Goal: Task Accomplishment & Management: Manage account settings

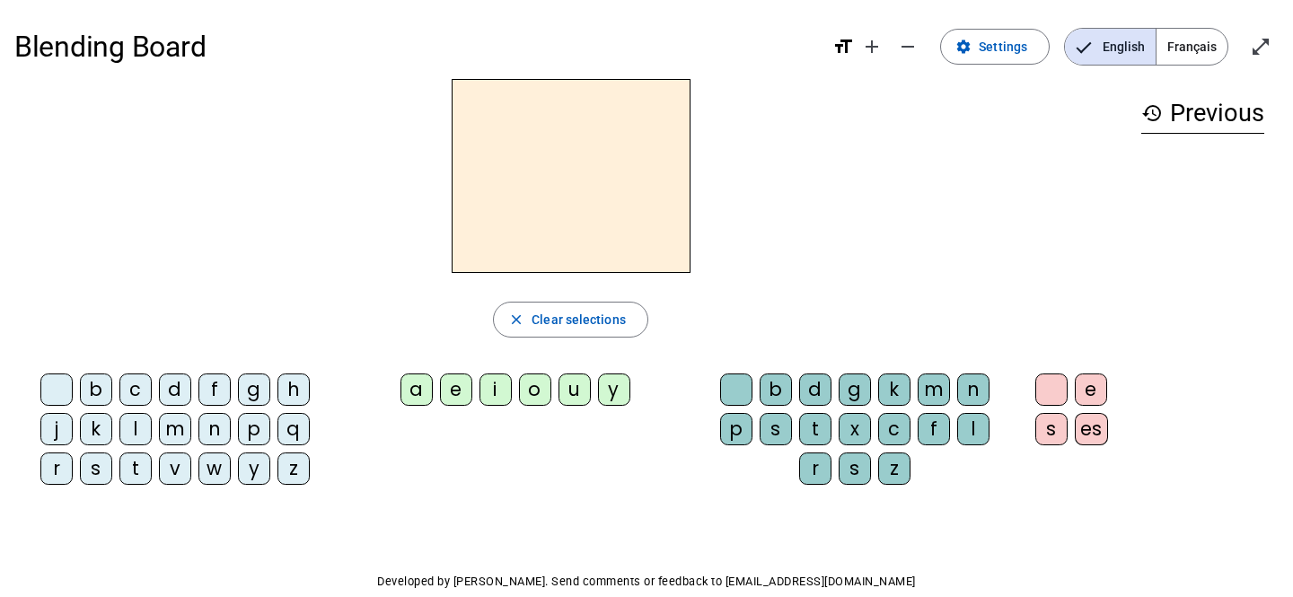
click at [1191, 41] on span "Français" at bounding box center [1191, 47] width 71 height 36
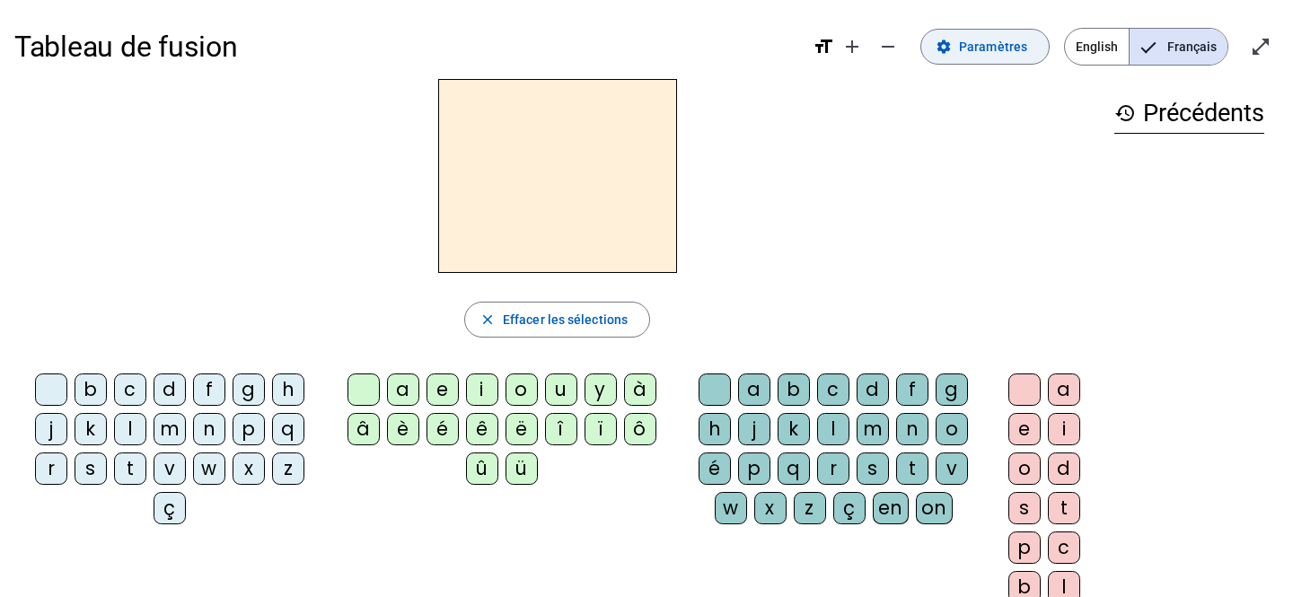
click at [1008, 42] on span "Paramètres" at bounding box center [993, 47] width 68 height 22
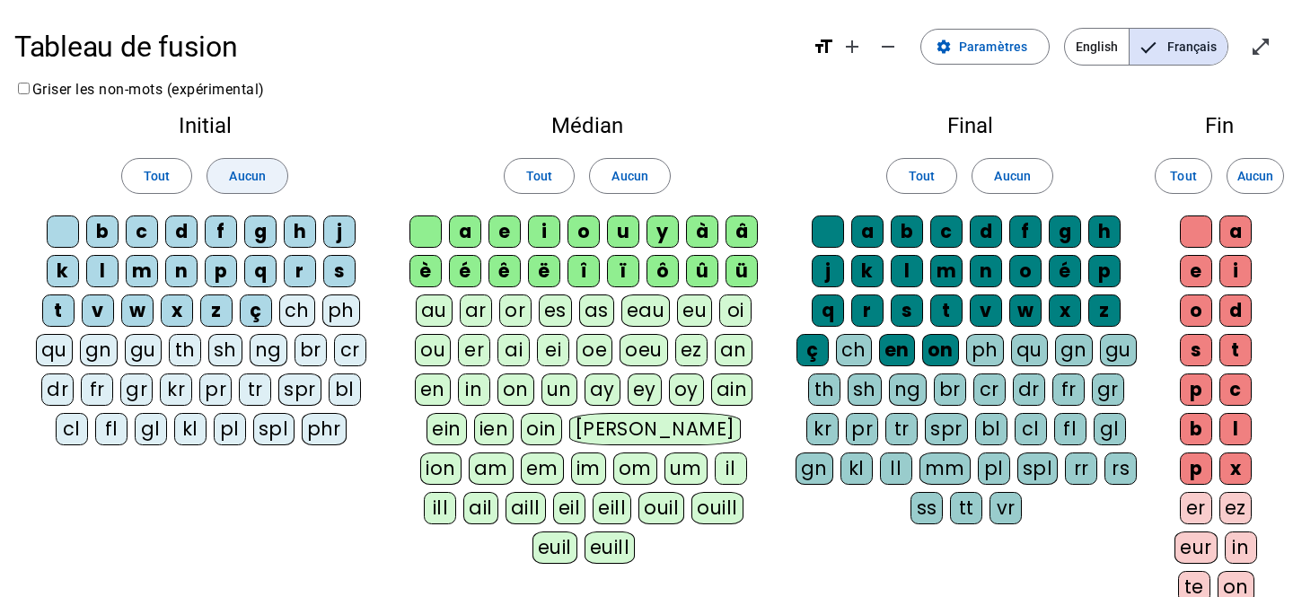
click at [250, 175] on span "Aucun" at bounding box center [247, 176] width 36 height 22
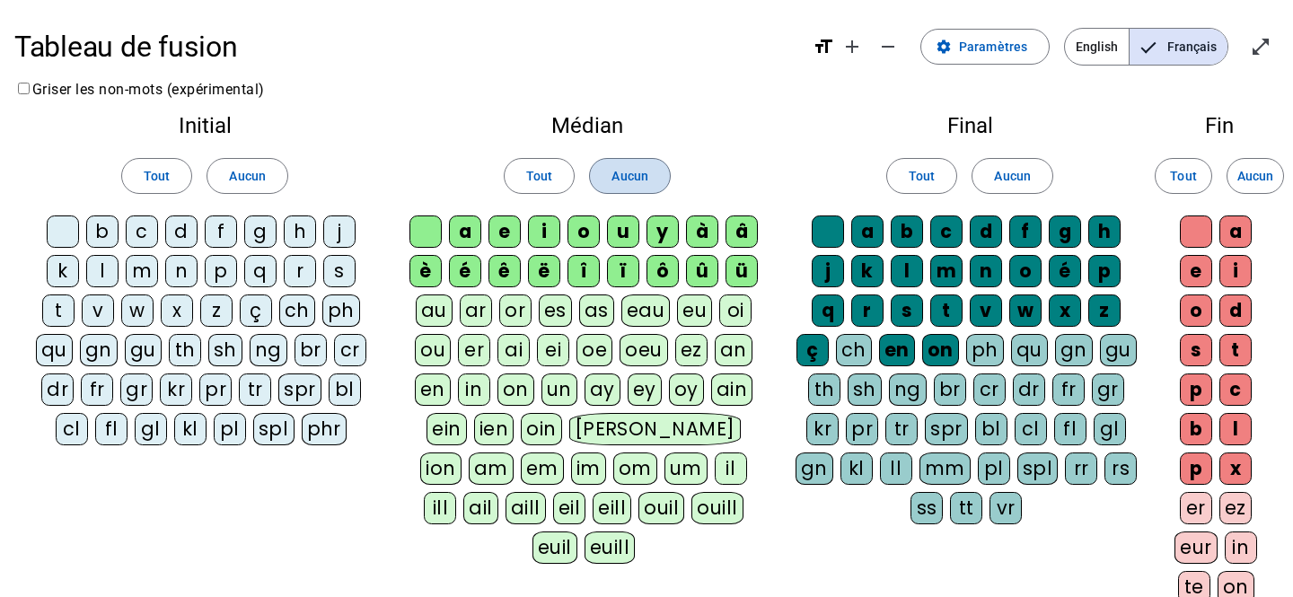
click at [632, 176] on span "Aucun" at bounding box center [629, 176] width 36 height 22
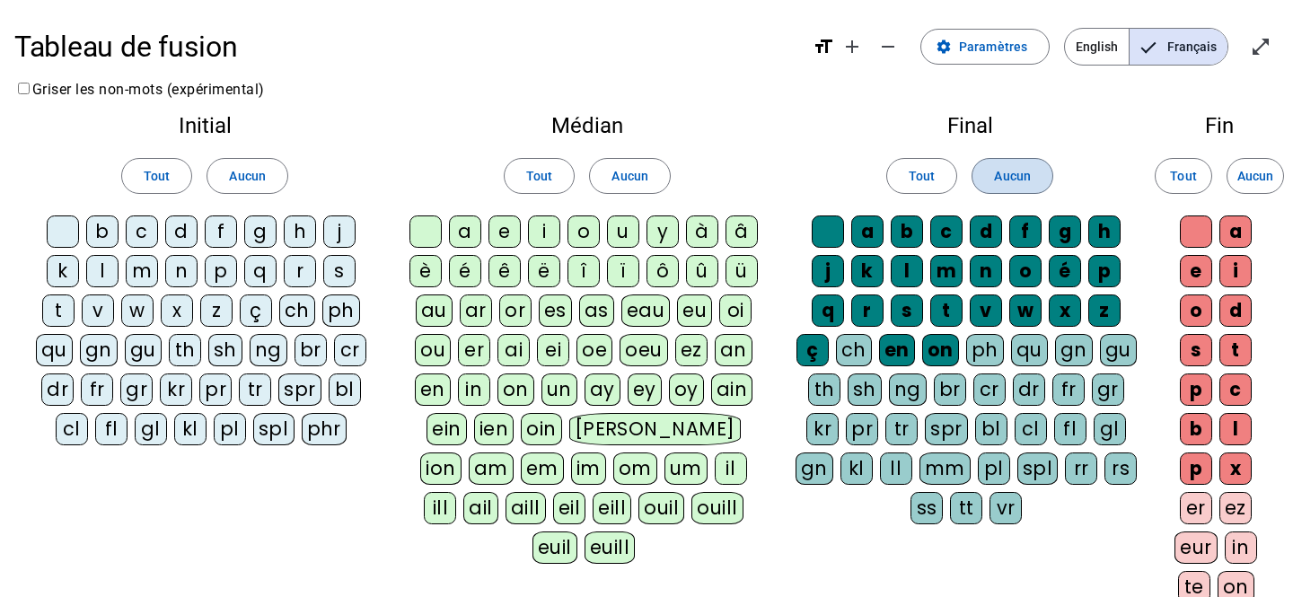
click at [1002, 180] on span "Aucun" at bounding box center [1012, 176] width 36 height 22
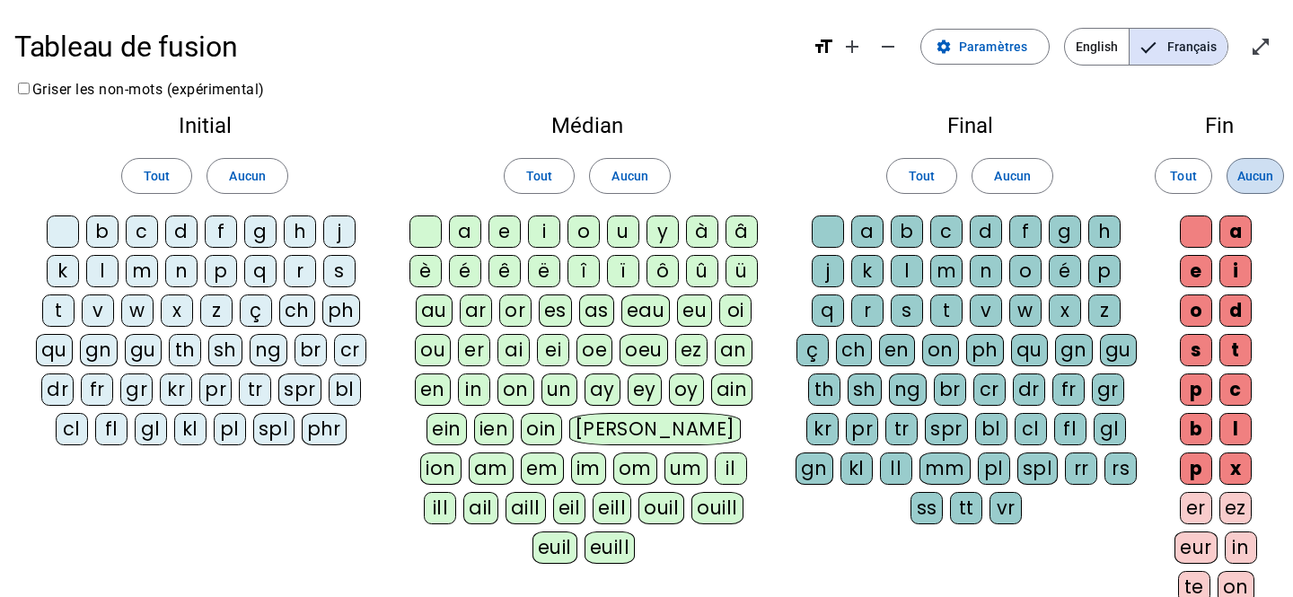
click at [1256, 176] on span "Aucun" at bounding box center [1255, 176] width 36 height 22
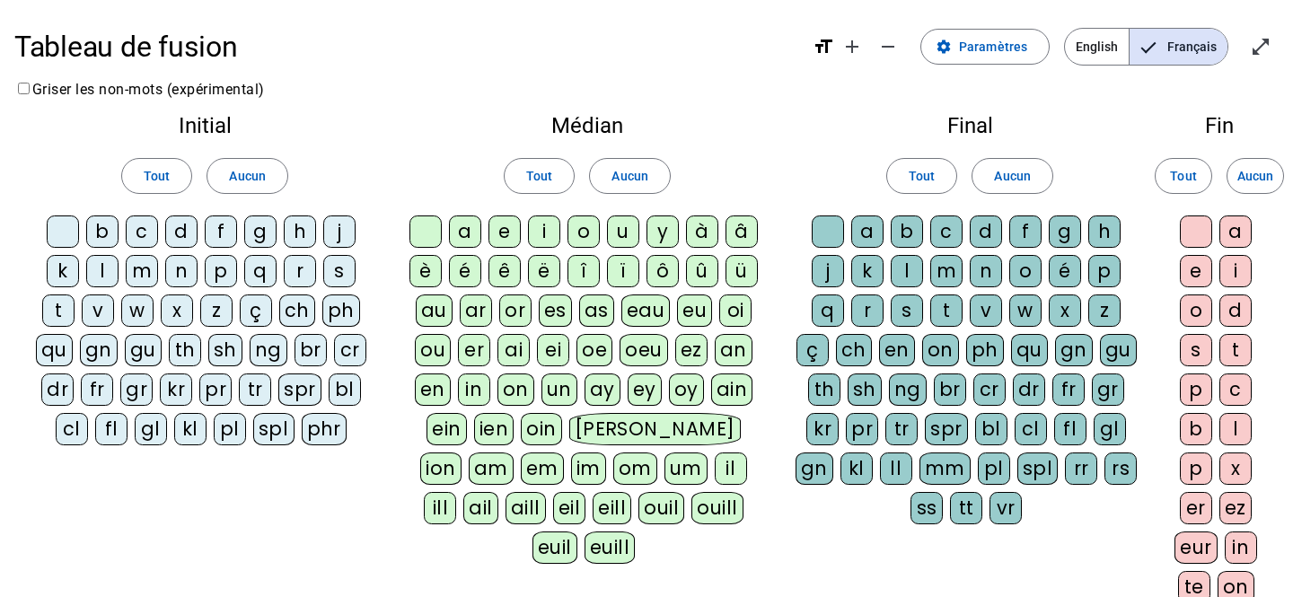
click at [101, 271] on div "l" at bounding box center [102, 271] width 32 height 32
click at [466, 231] on div "a" at bounding box center [465, 231] width 32 height 32
click at [508, 229] on div "e" at bounding box center [504, 231] width 32 height 32
click at [627, 228] on div "u" at bounding box center [623, 231] width 32 height 32
click at [61, 302] on div "t" at bounding box center [58, 310] width 32 height 32
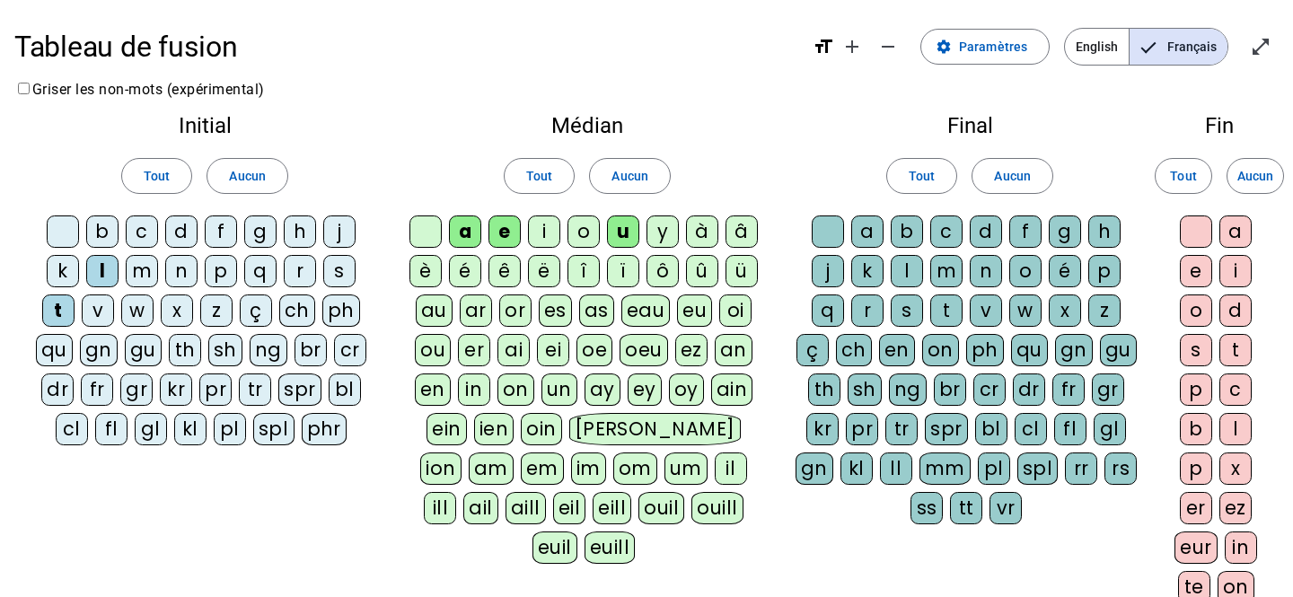
scroll to position [330, 0]
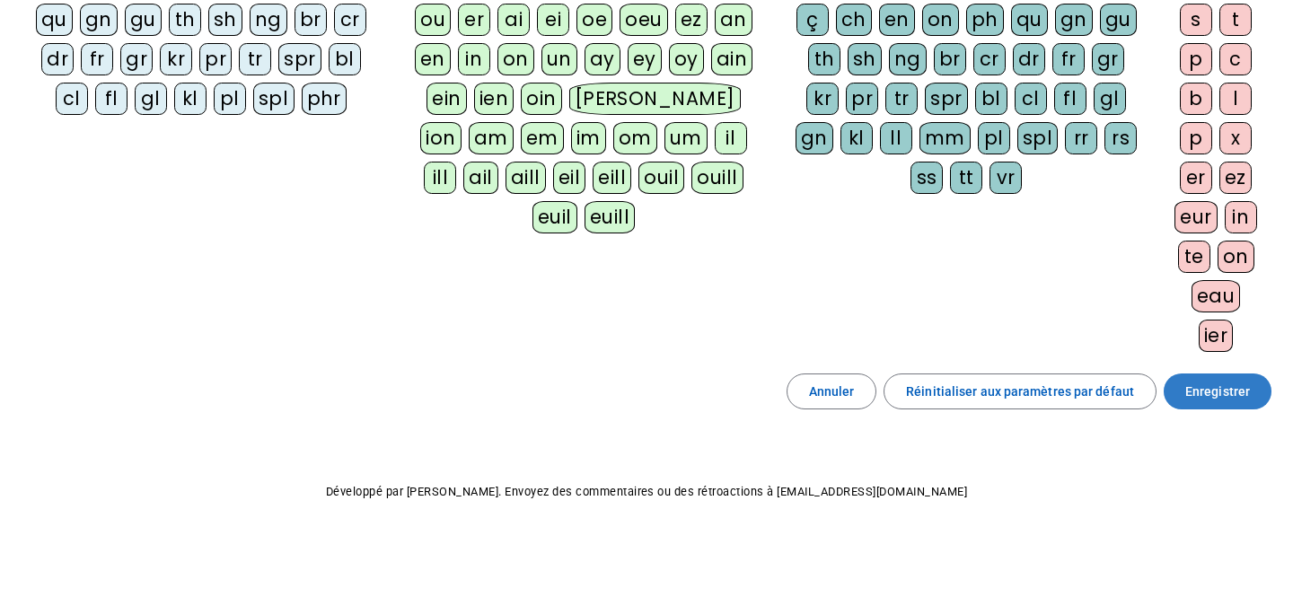
click at [1224, 394] on span "Enregistrer" at bounding box center [1217, 392] width 65 height 22
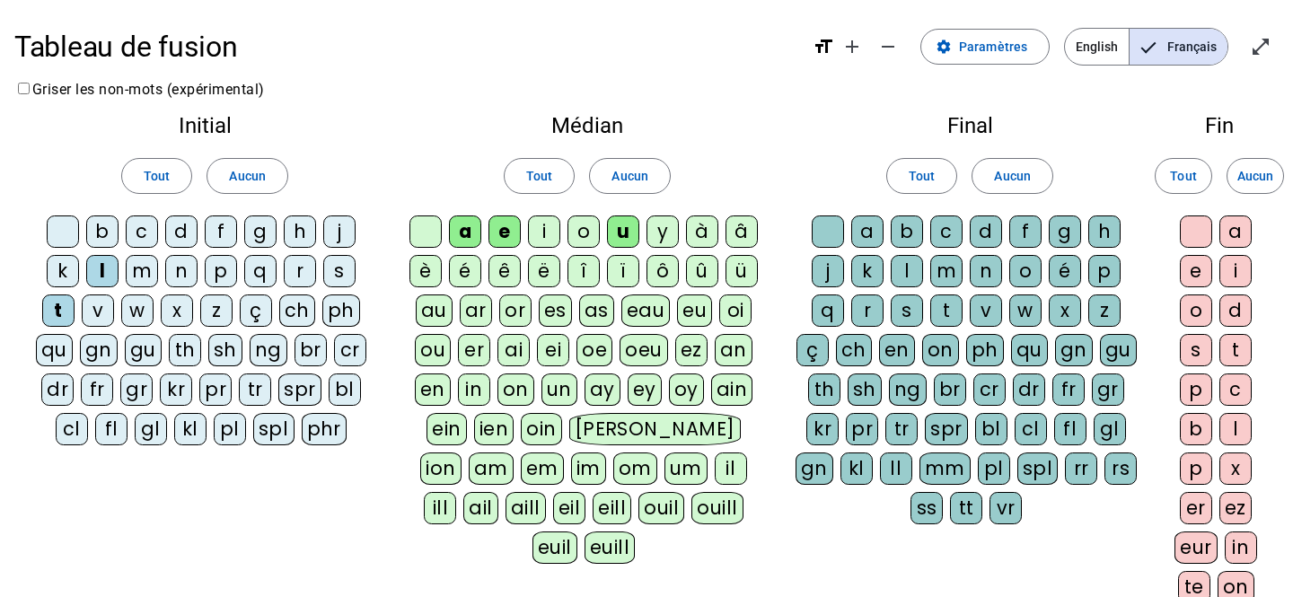
click at [65, 224] on div at bounding box center [63, 231] width 32 height 32
click at [422, 233] on div at bounding box center [425, 231] width 32 height 32
click at [834, 223] on div at bounding box center [827, 231] width 32 height 32
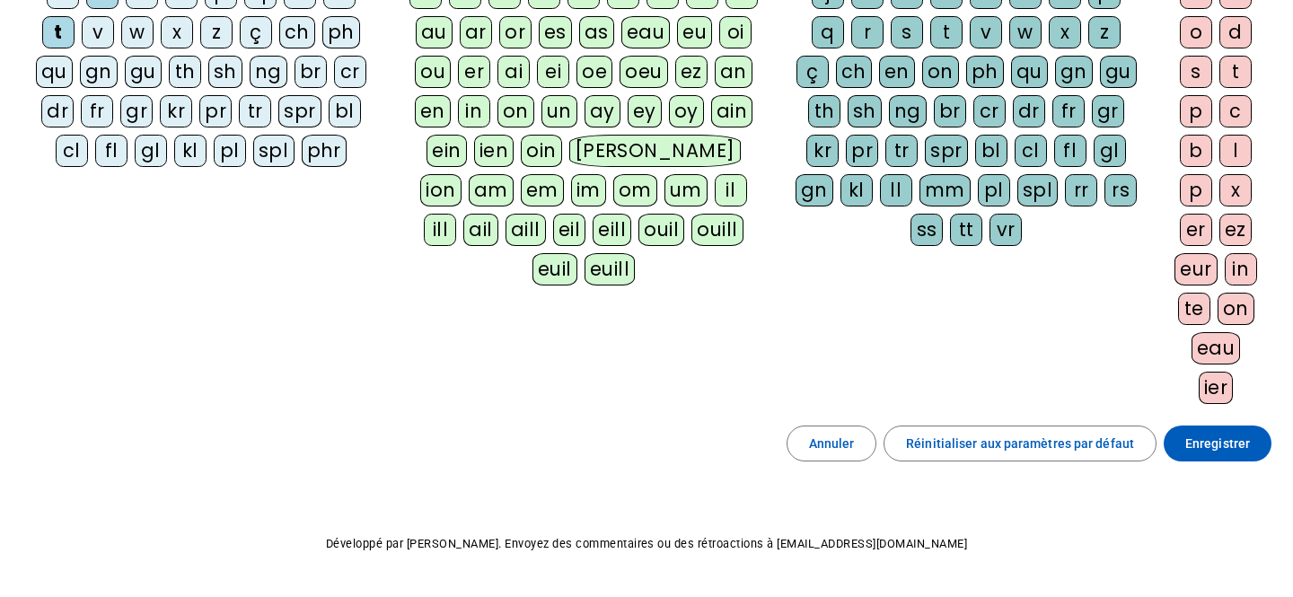
scroll to position [330, 0]
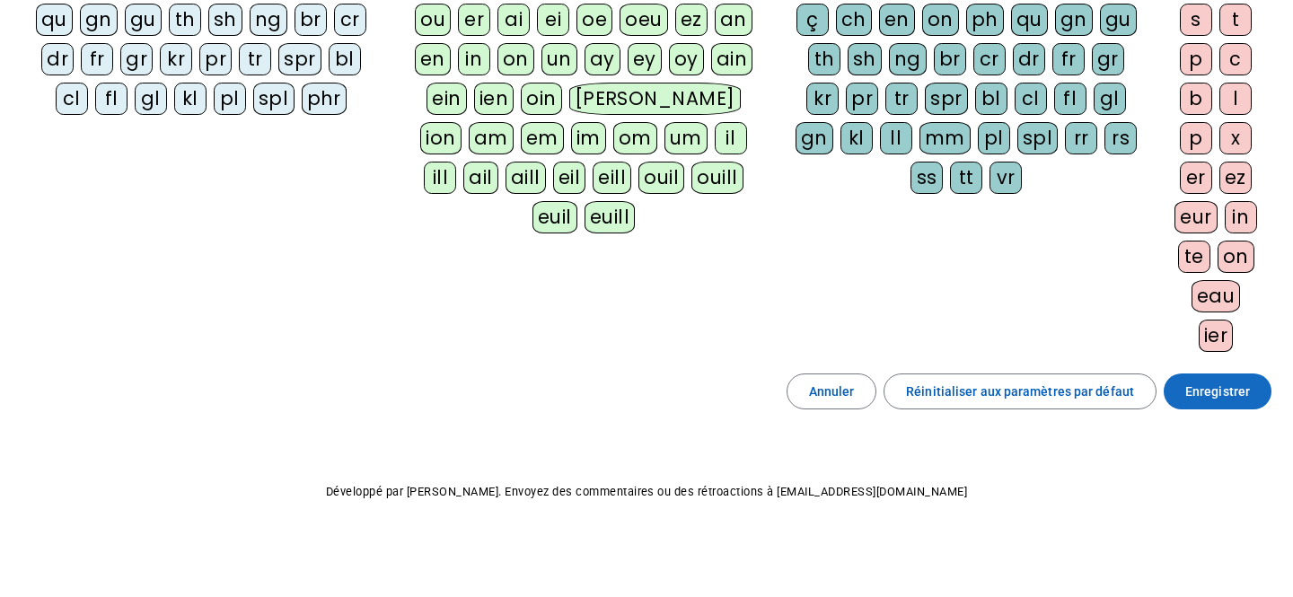
click at [1209, 391] on span "Enregistrer" at bounding box center [1217, 392] width 65 height 22
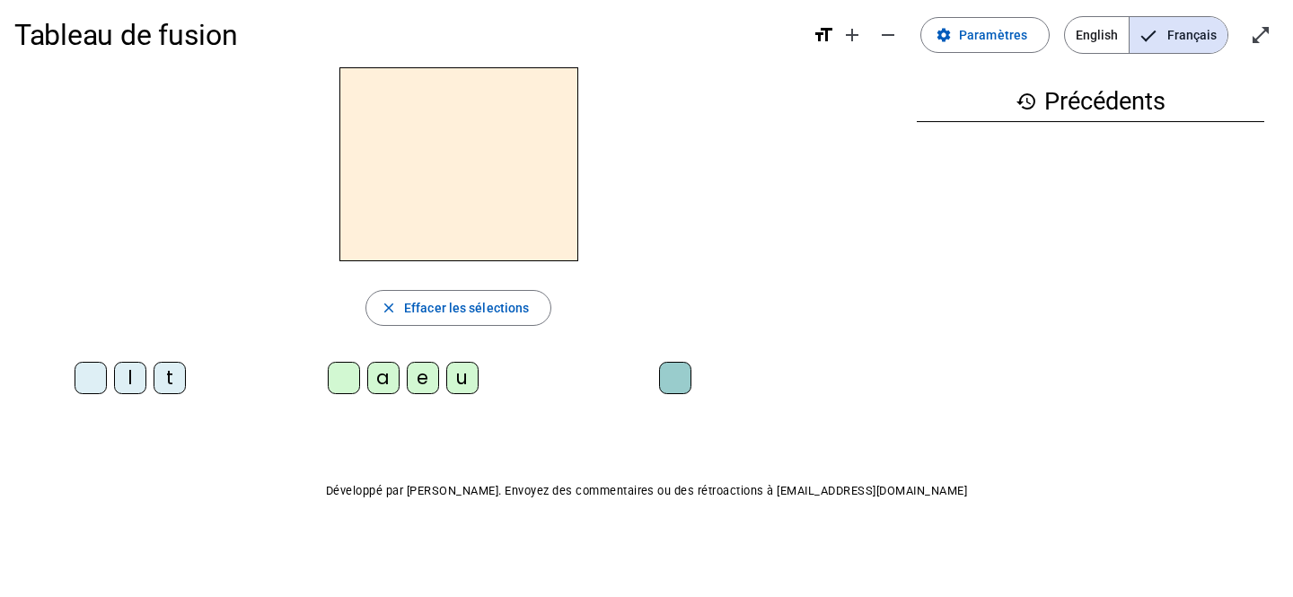
scroll to position [11, 0]
click at [172, 375] on div "t" at bounding box center [170, 379] width 32 height 32
click at [421, 379] on div "e" at bounding box center [423, 379] width 32 height 32
click at [453, 375] on div "u" at bounding box center [462, 379] width 32 height 32
click at [118, 371] on div "l" at bounding box center [130, 379] width 32 height 32
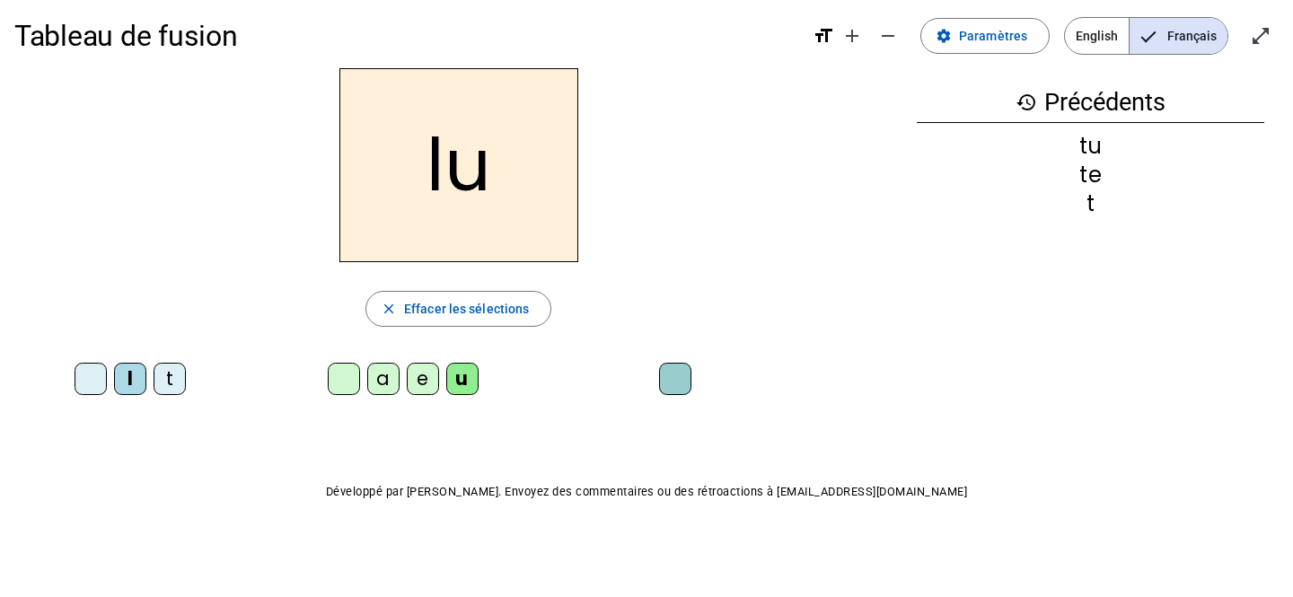
click at [417, 373] on div "e" at bounding box center [423, 379] width 32 height 32
click at [462, 373] on div "u" at bounding box center [462, 379] width 32 height 32
click at [420, 382] on div "e" at bounding box center [423, 379] width 32 height 32
click at [389, 382] on div "a" at bounding box center [383, 379] width 32 height 32
click at [178, 371] on div "t" at bounding box center [170, 379] width 32 height 32
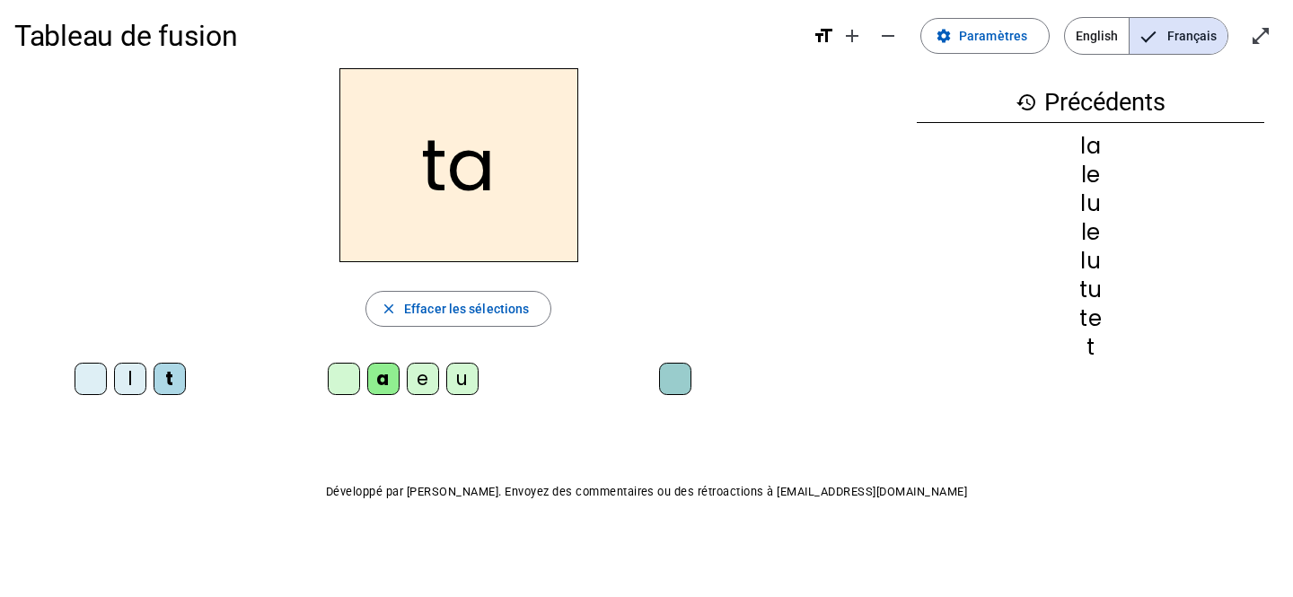
click at [1100, 342] on div "t" at bounding box center [1090, 348] width 347 height 22
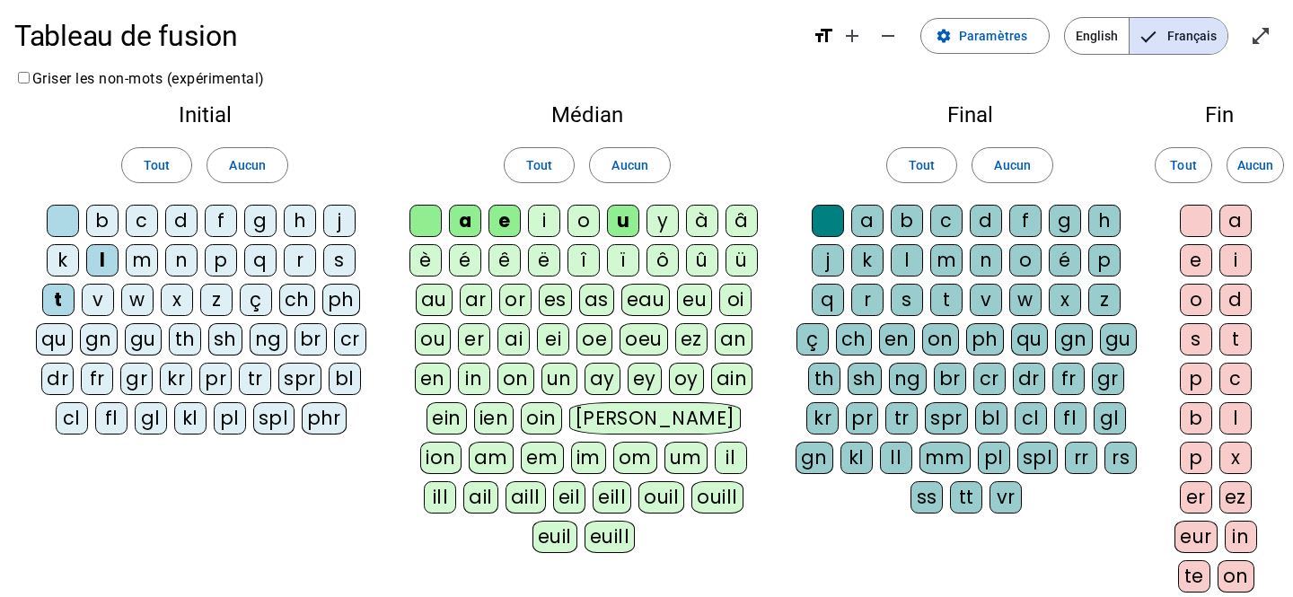
scroll to position [330, 0]
